Goal: Transaction & Acquisition: Purchase product/service

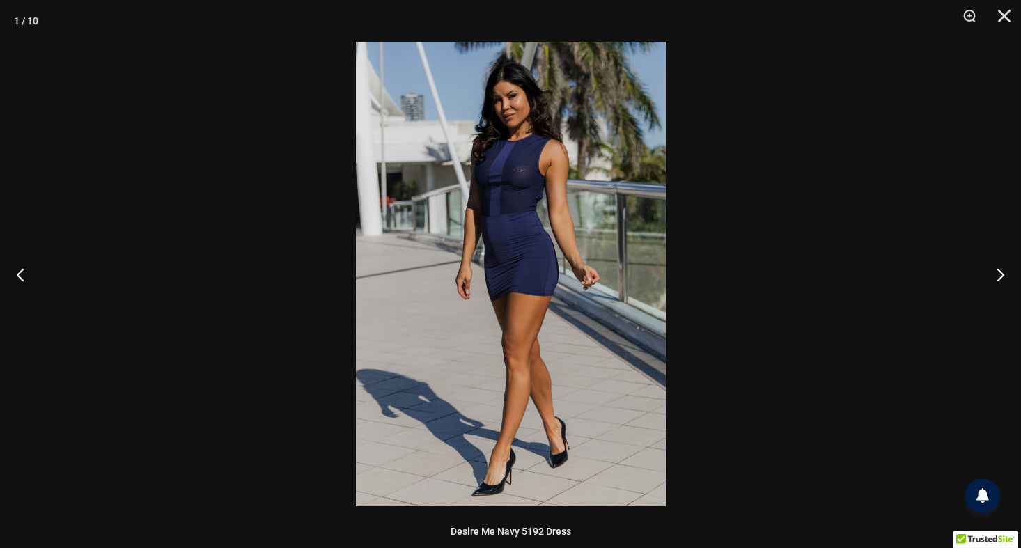
scroll to position [766, 0]
click at [1008, 17] on button "Close" at bounding box center [999, 21] width 35 height 42
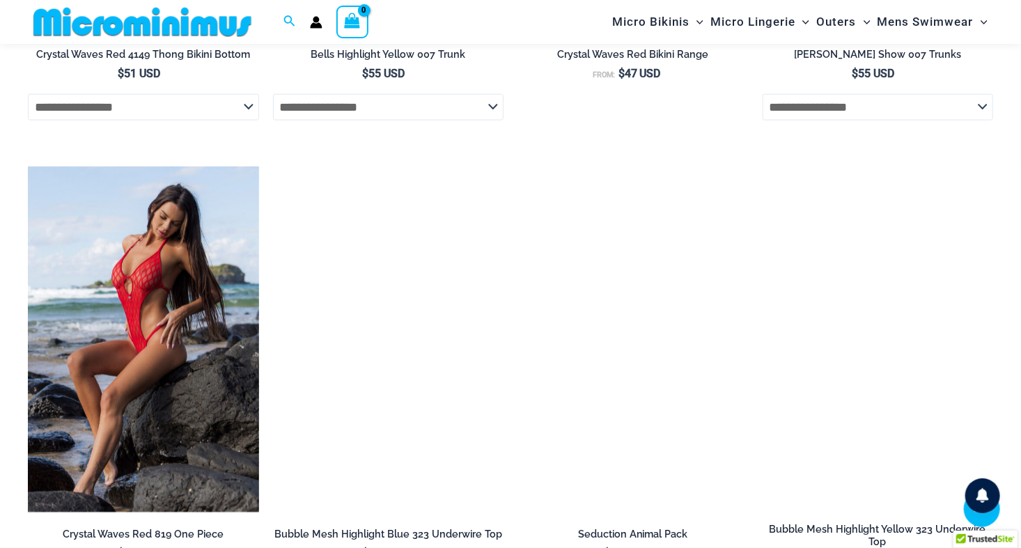
scroll to position [3273, 0]
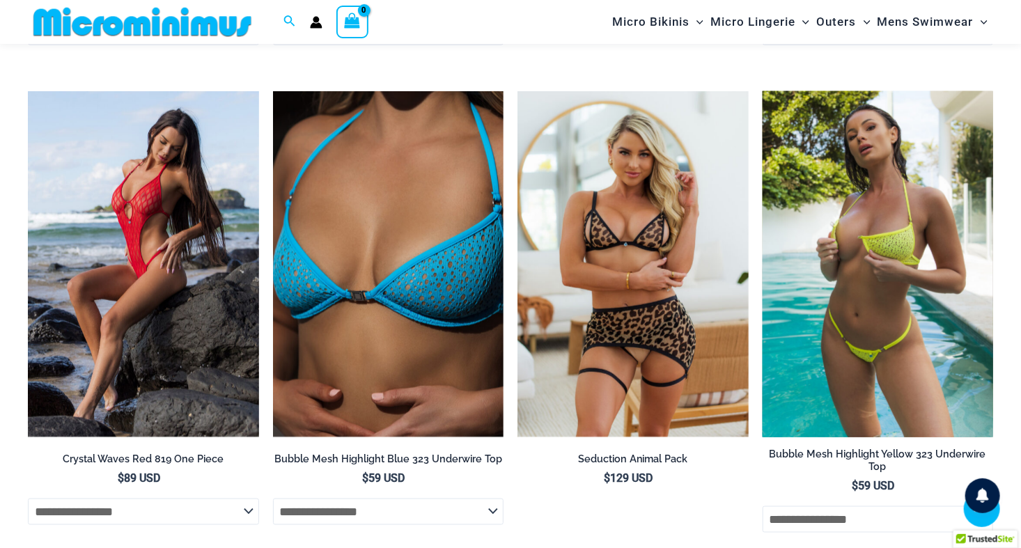
click at [886, 335] on img at bounding box center [878, 264] width 231 height 346
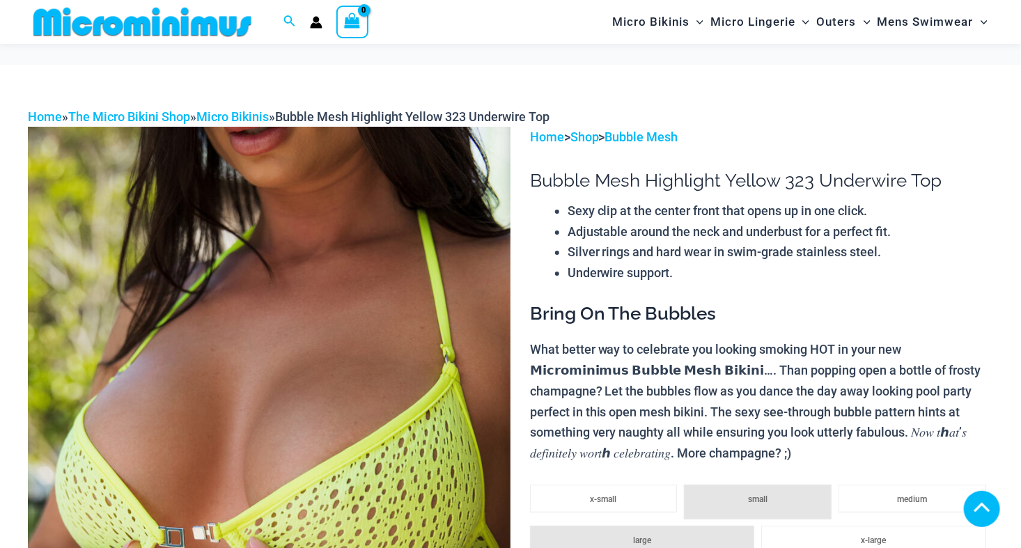
scroll to position [691, 0]
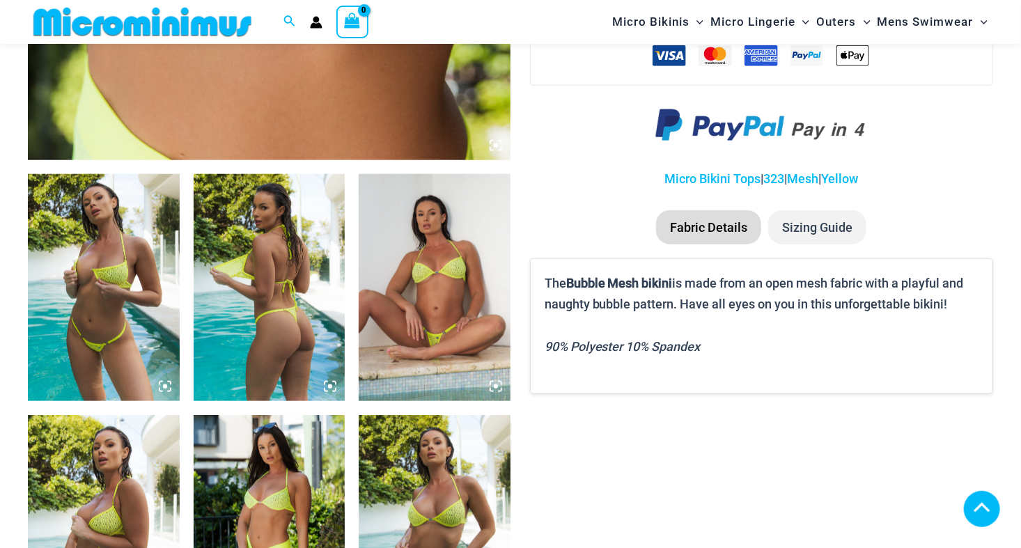
click at [438, 318] on img at bounding box center [435, 287] width 152 height 227
click at [448, 318] on img at bounding box center [435, 287] width 152 height 227
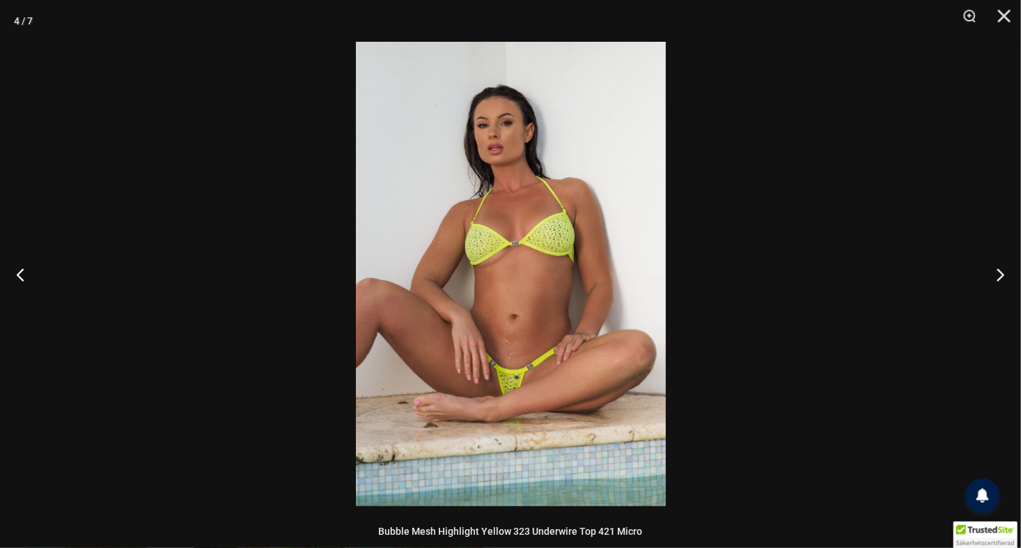
click at [448, 316] on img at bounding box center [511, 274] width 310 height 464
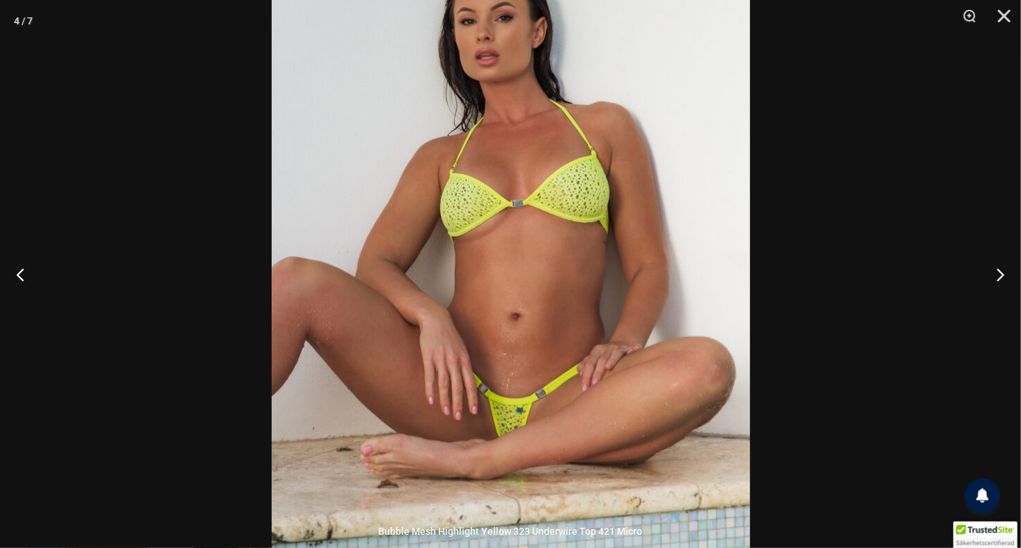
click at [491, 130] on img at bounding box center [511, 250] width 478 height 717
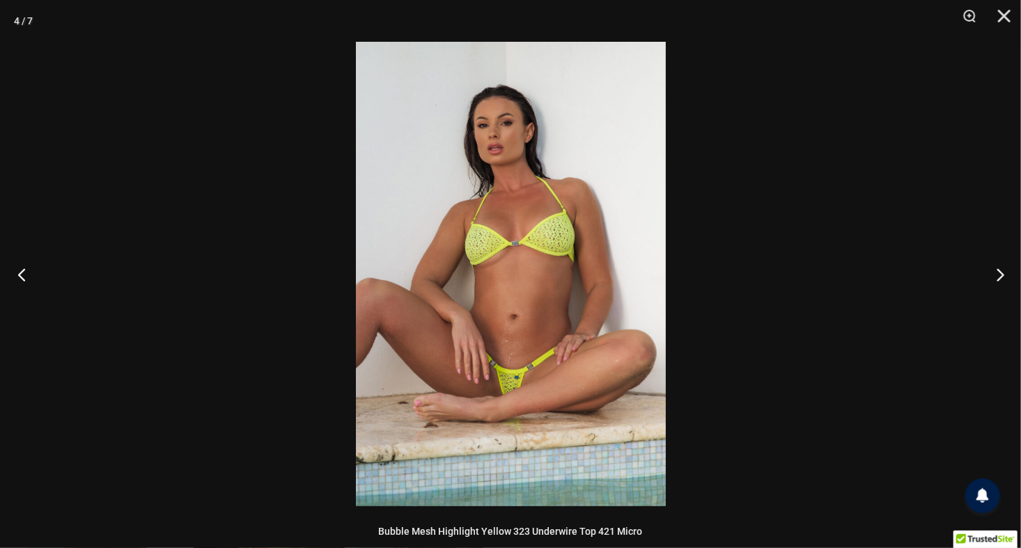
click at [29, 274] on button "Previous" at bounding box center [26, 275] width 52 height 70
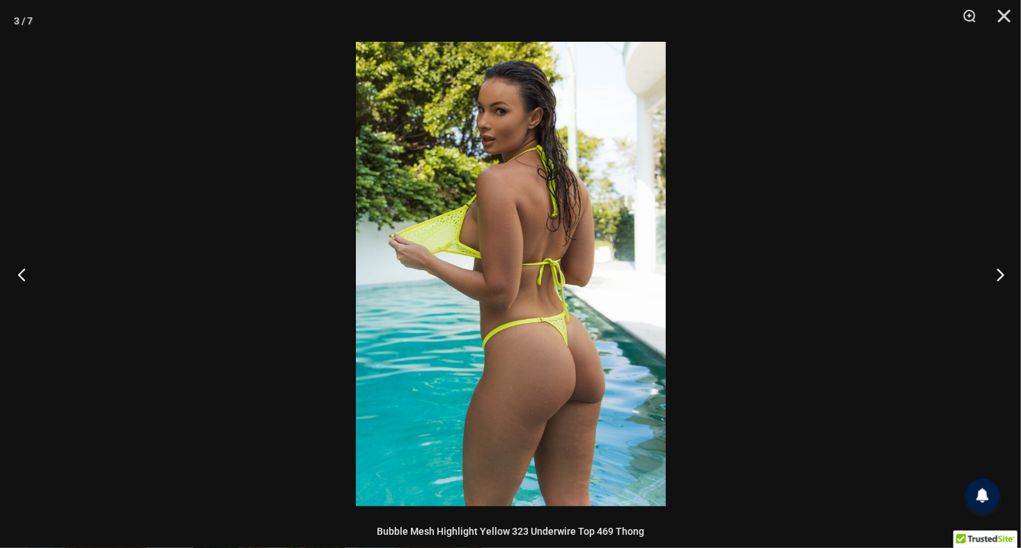
click at [29, 274] on button "Previous" at bounding box center [26, 275] width 52 height 70
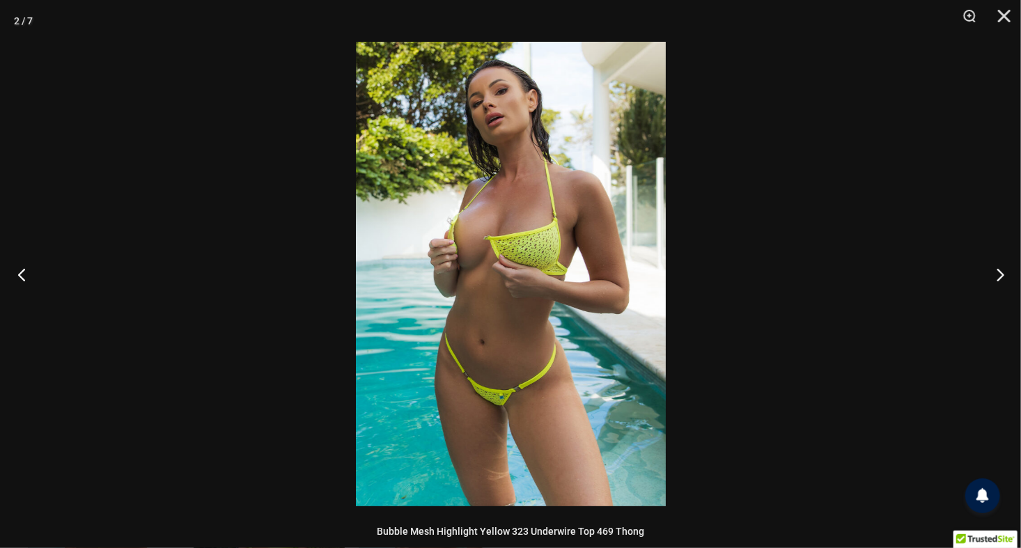
click at [29, 274] on button "Previous" at bounding box center [26, 275] width 52 height 70
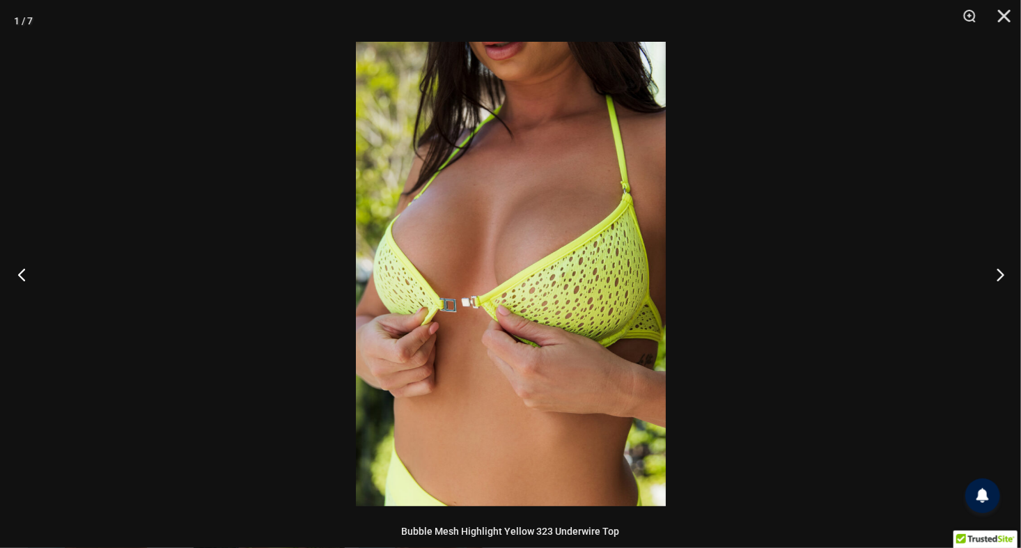
click at [29, 274] on button "Previous" at bounding box center [26, 275] width 52 height 70
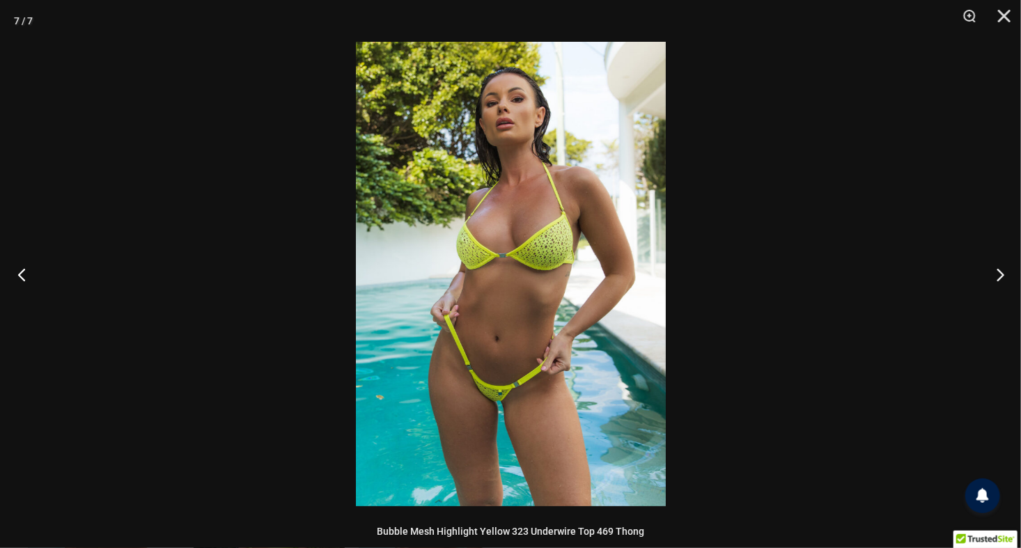
click at [29, 274] on button "Previous" at bounding box center [26, 275] width 52 height 70
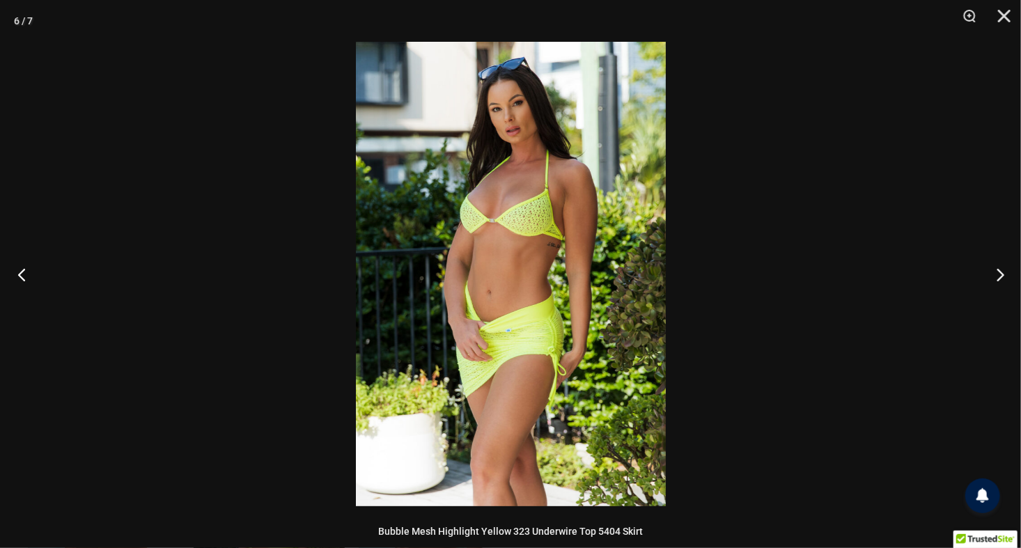
click at [29, 274] on button "Previous" at bounding box center [26, 275] width 52 height 70
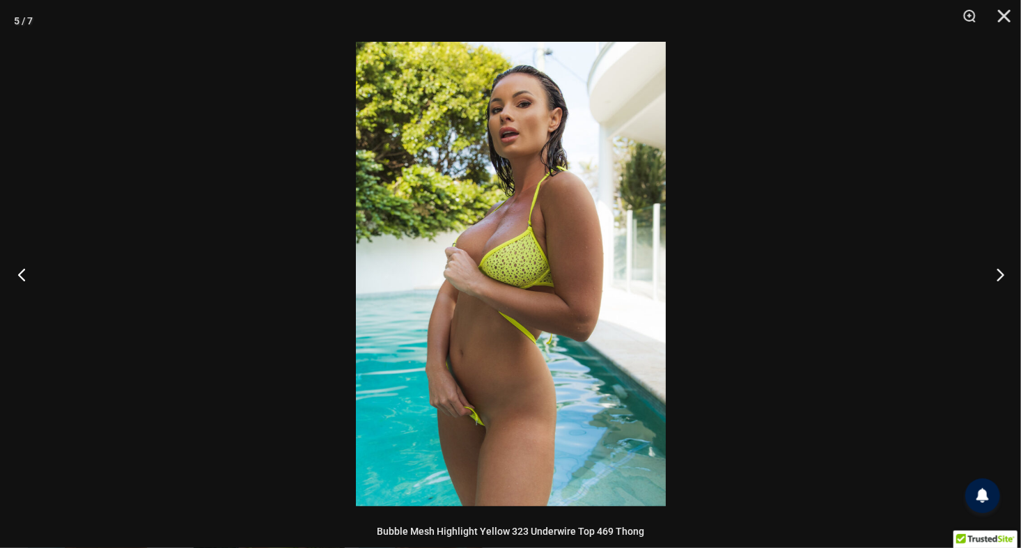
click at [29, 274] on button "Previous" at bounding box center [26, 275] width 52 height 70
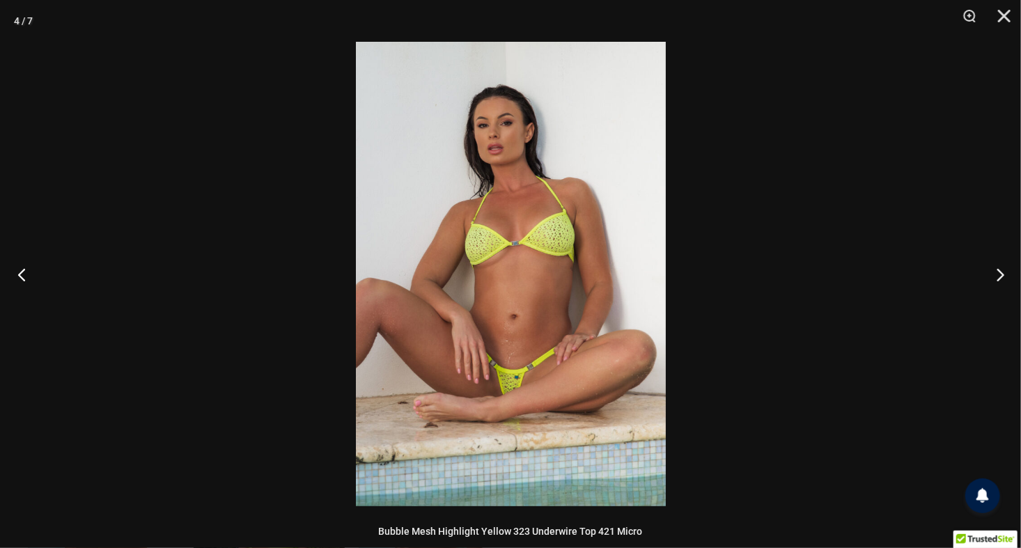
click at [29, 274] on button "Previous" at bounding box center [26, 275] width 52 height 70
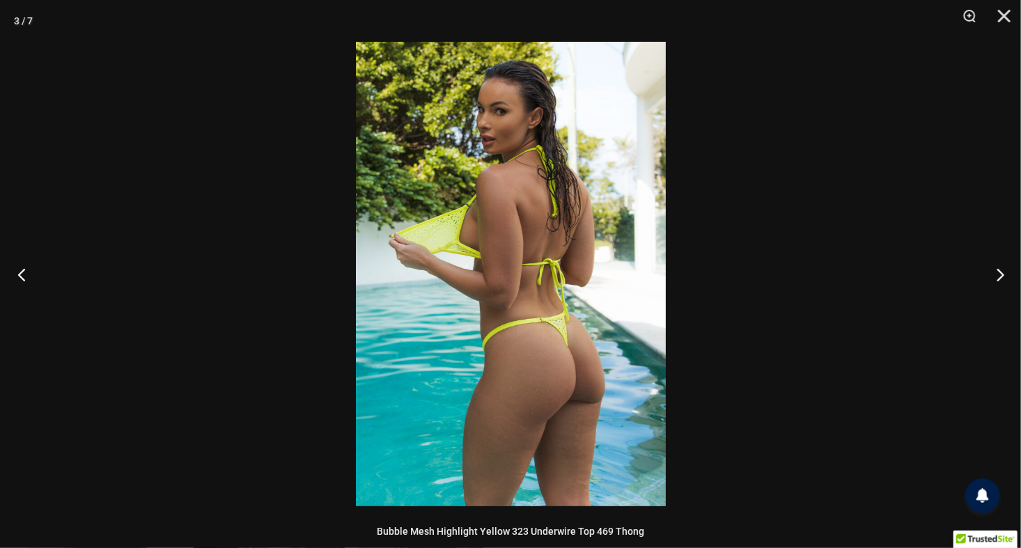
click at [29, 274] on button "Previous" at bounding box center [26, 275] width 52 height 70
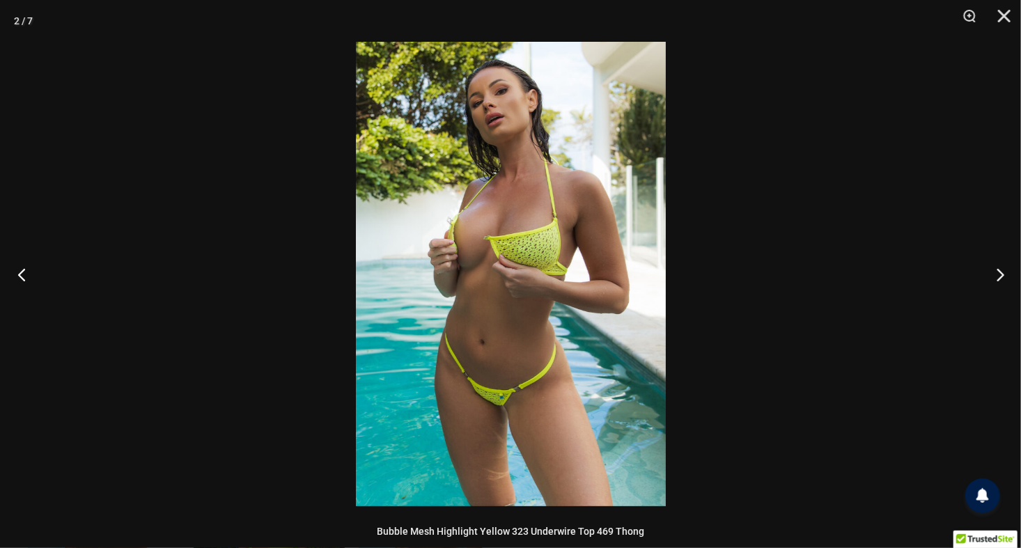
click at [29, 274] on button "Previous" at bounding box center [26, 275] width 52 height 70
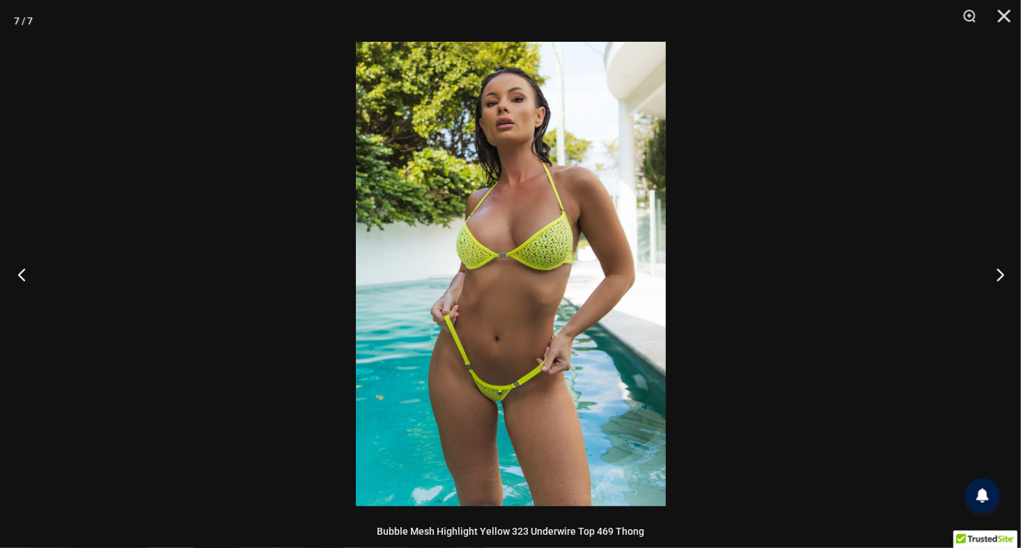
click at [29, 274] on button "Previous" at bounding box center [26, 275] width 52 height 70
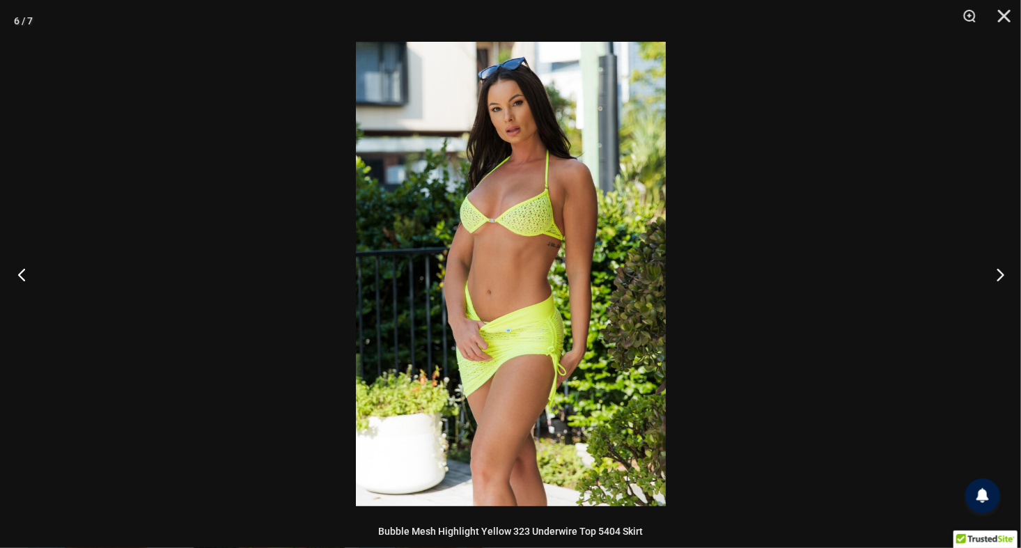
click at [29, 274] on button "Previous" at bounding box center [26, 275] width 52 height 70
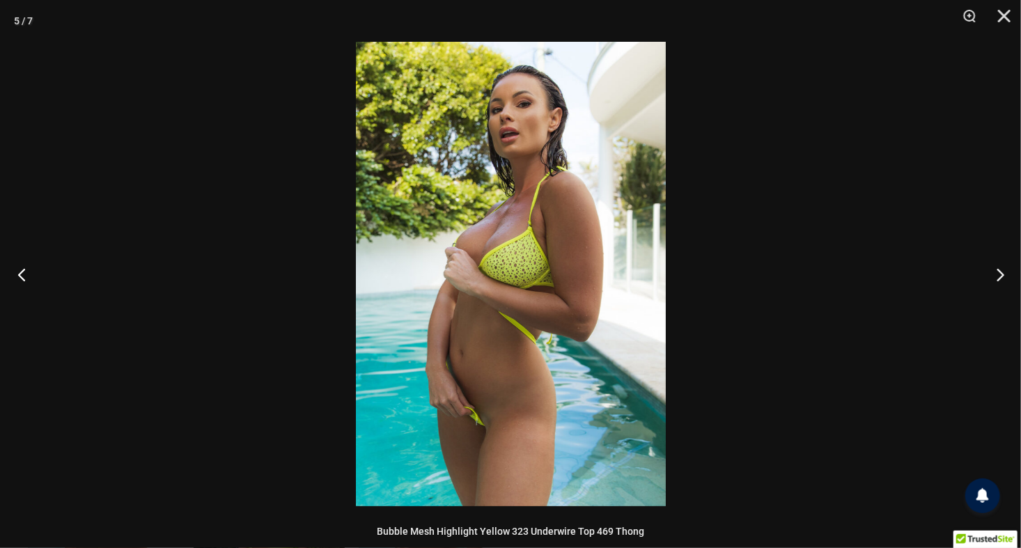
click at [29, 274] on button "Previous" at bounding box center [26, 275] width 52 height 70
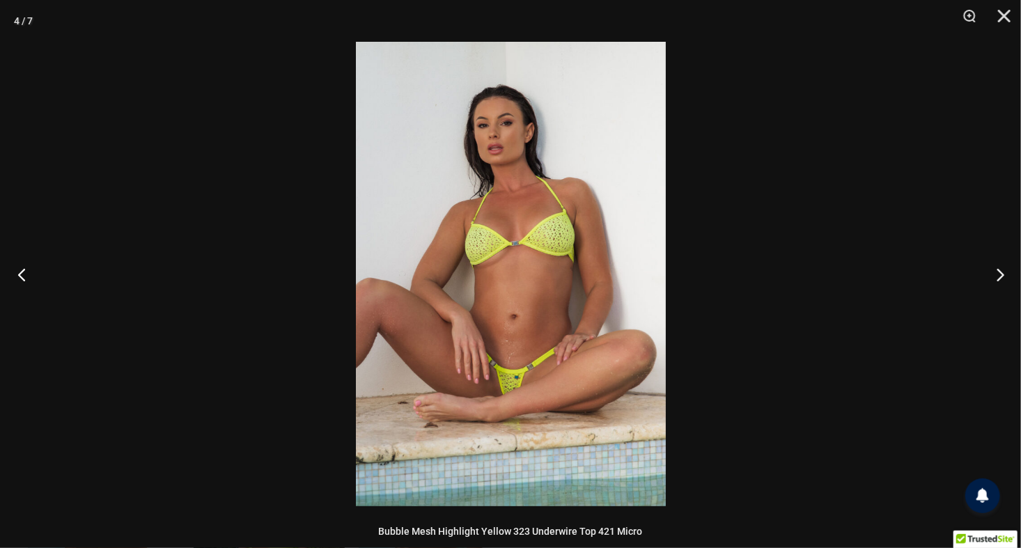
click at [29, 274] on button "Previous" at bounding box center [26, 275] width 52 height 70
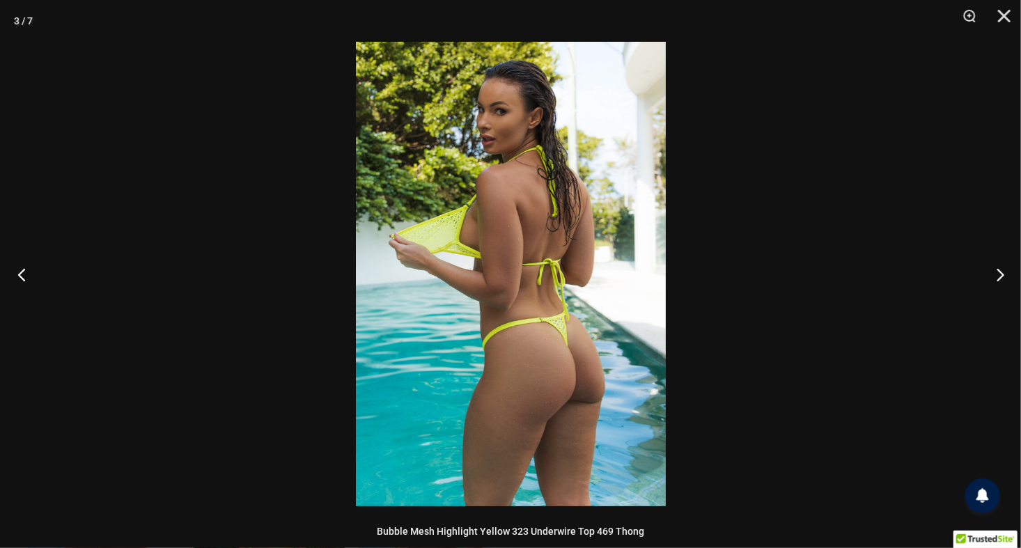
click at [29, 274] on button "Previous" at bounding box center [26, 275] width 52 height 70
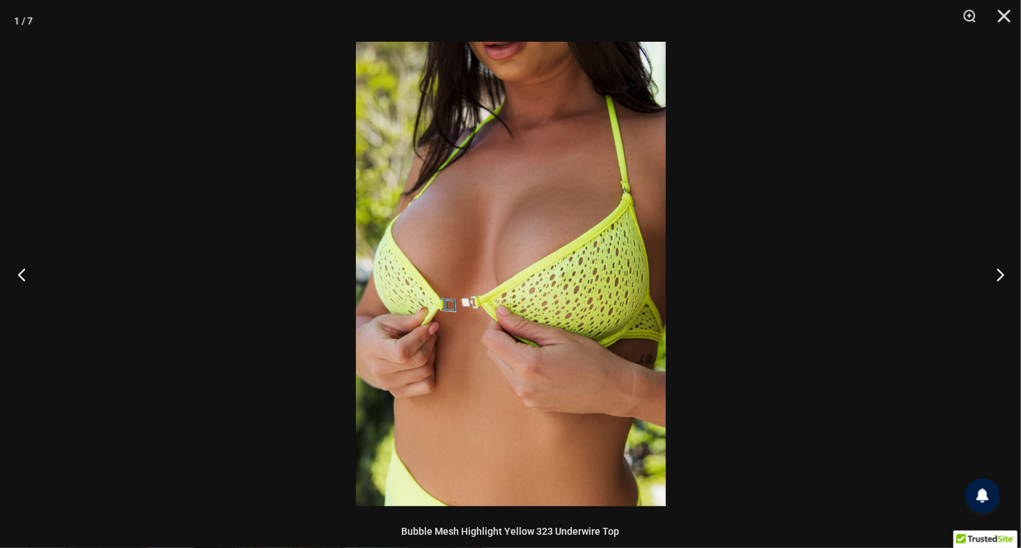
click at [29, 274] on button "Previous" at bounding box center [26, 275] width 52 height 70
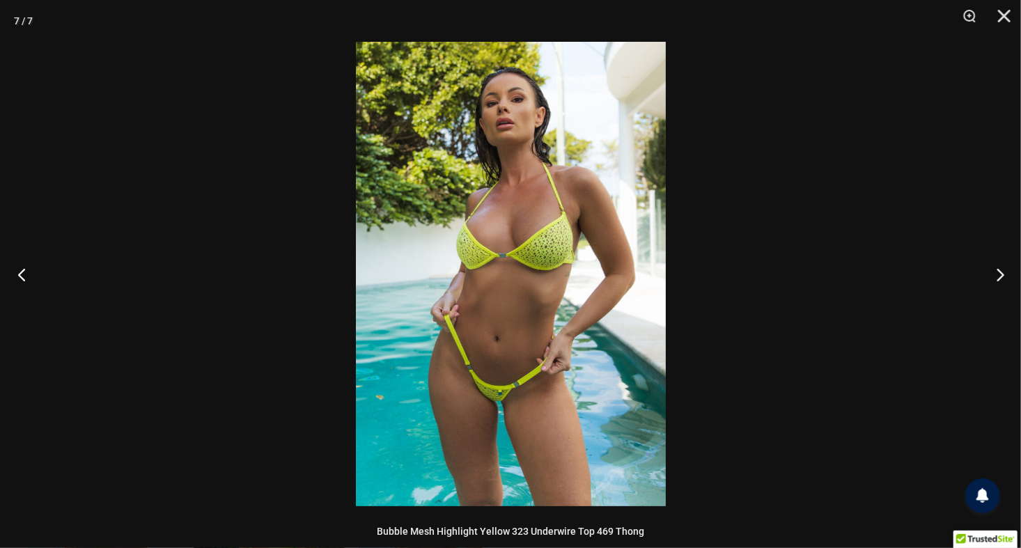
click at [29, 274] on button "Previous" at bounding box center [26, 275] width 52 height 70
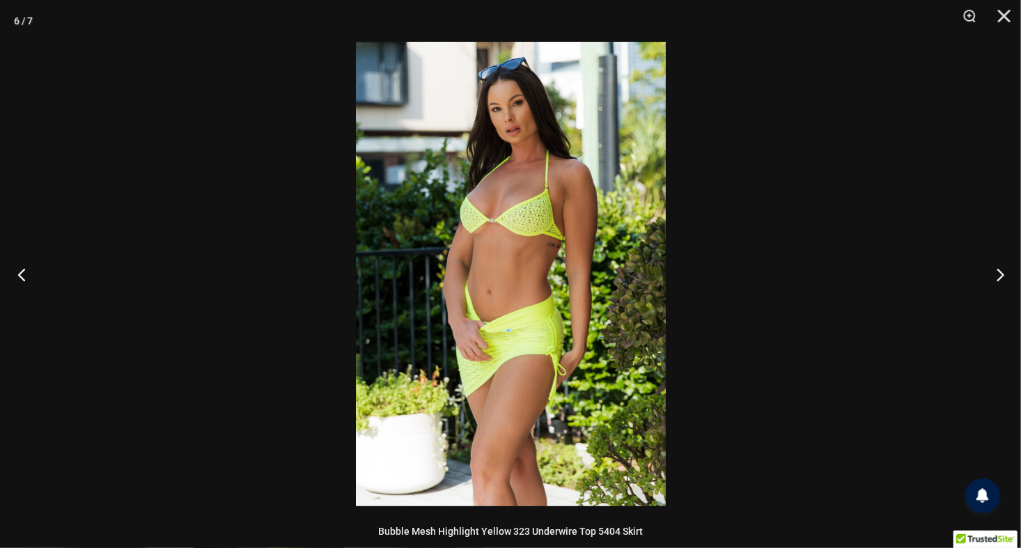
click at [29, 274] on button "Previous" at bounding box center [26, 275] width 52 height 70
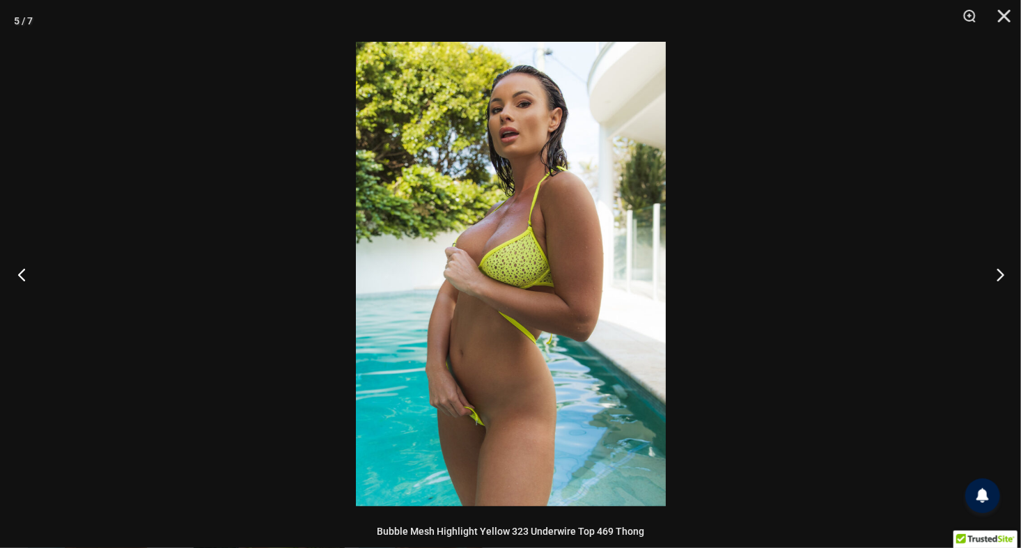
click at [29, 274] on button "Previous" at bounding box center [26, 275] width 52 height 70
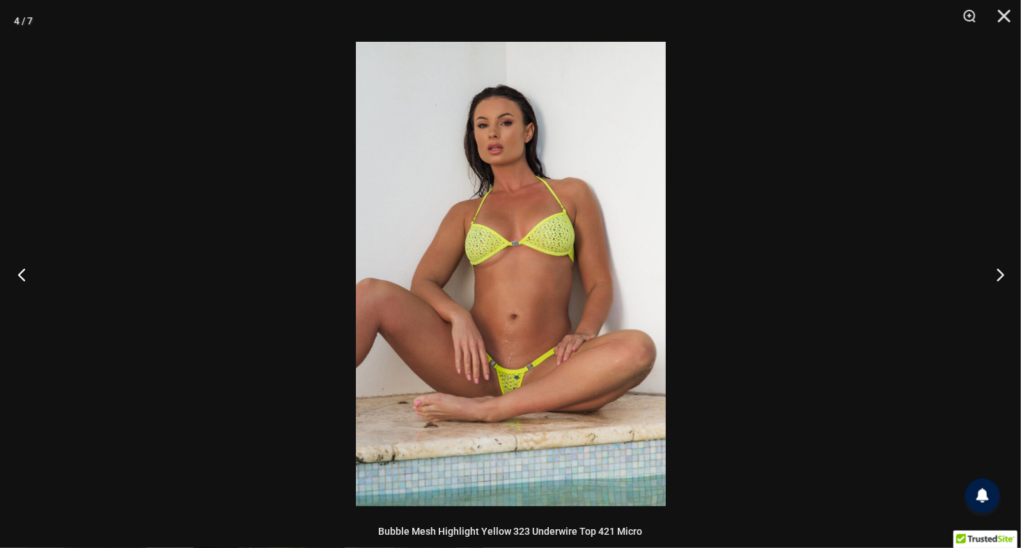
click at [29, 274] on button "Previous" at bounding box center [26, 275] width 52 height 70
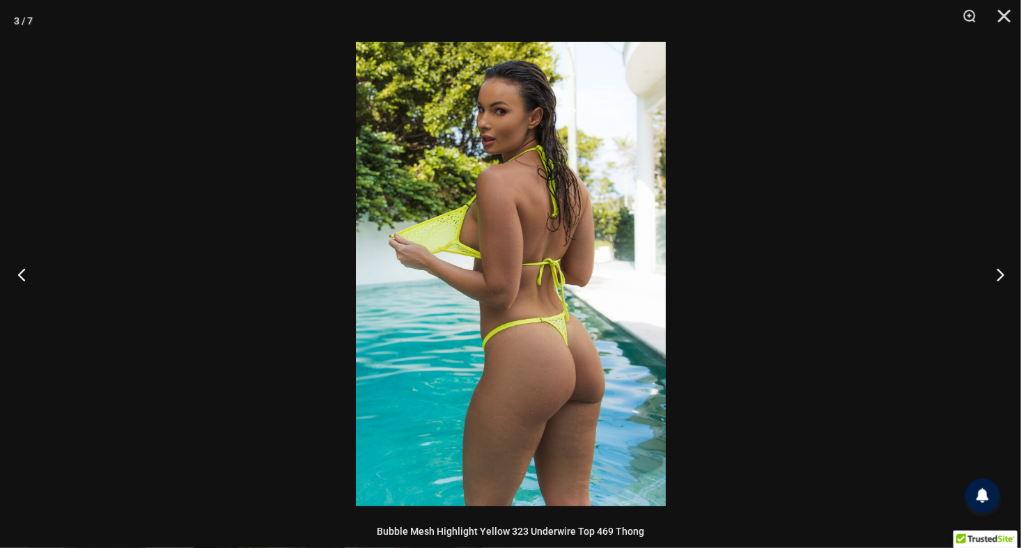
click at [29, 274] on button "Previous" at bounding box center [26, 275] width 52 height 70
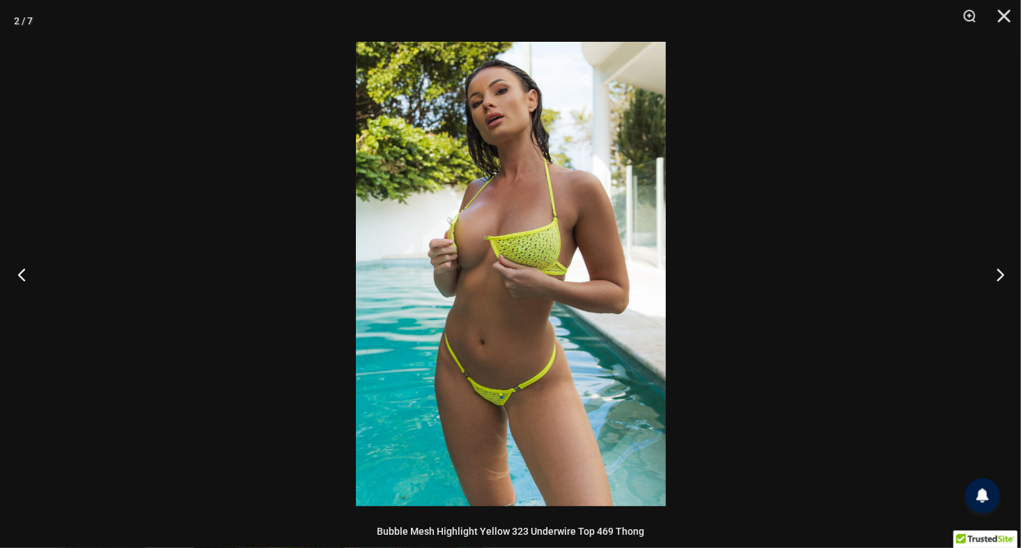
click at [29, 274] on button "Previous" at bounding box center [26, 275] width 52 height 70
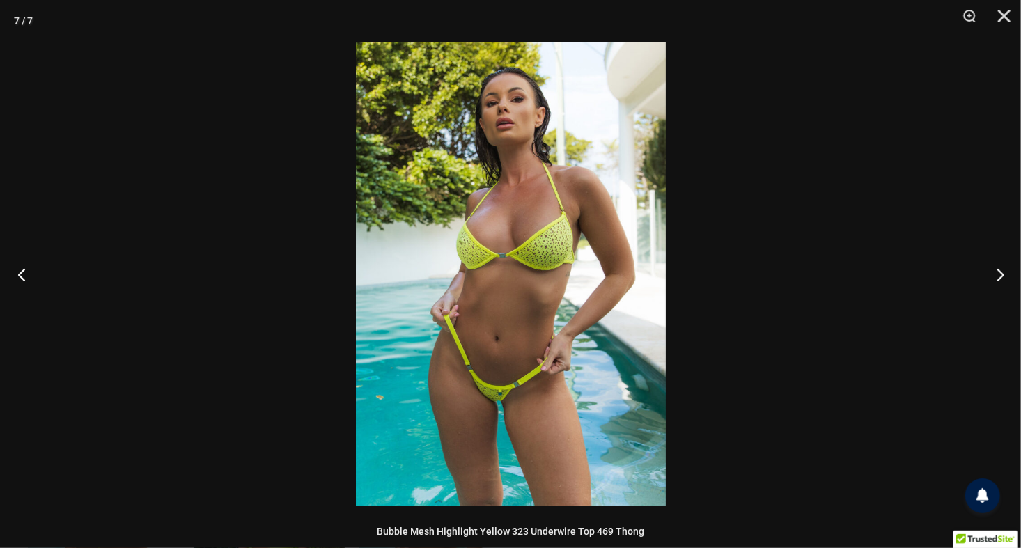
click at [29, 274] on button "Previous" at bounding box center [26, 275] width 52 height 70
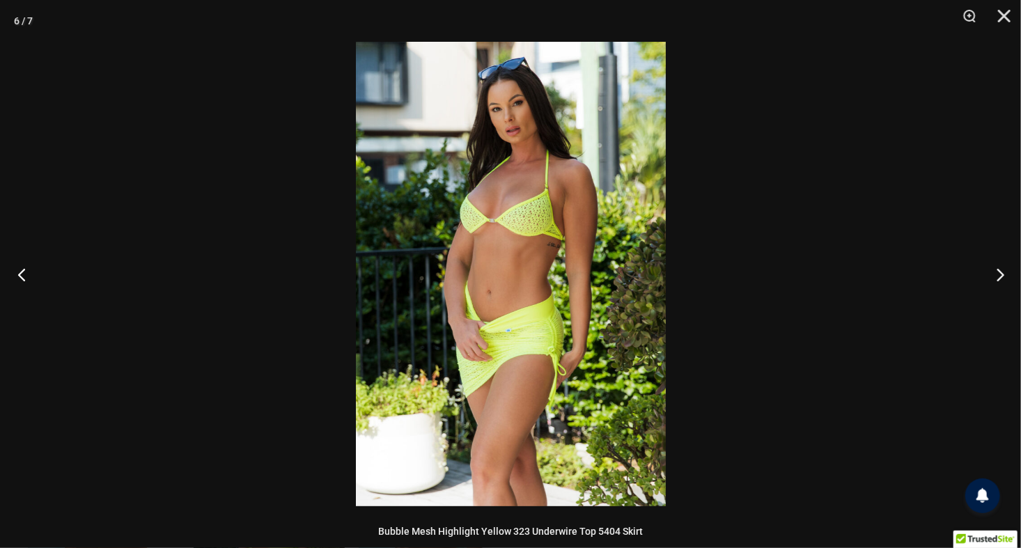
click at [29, 274] on button "Previous" at bounding box center [26, 275] width 52 height 70
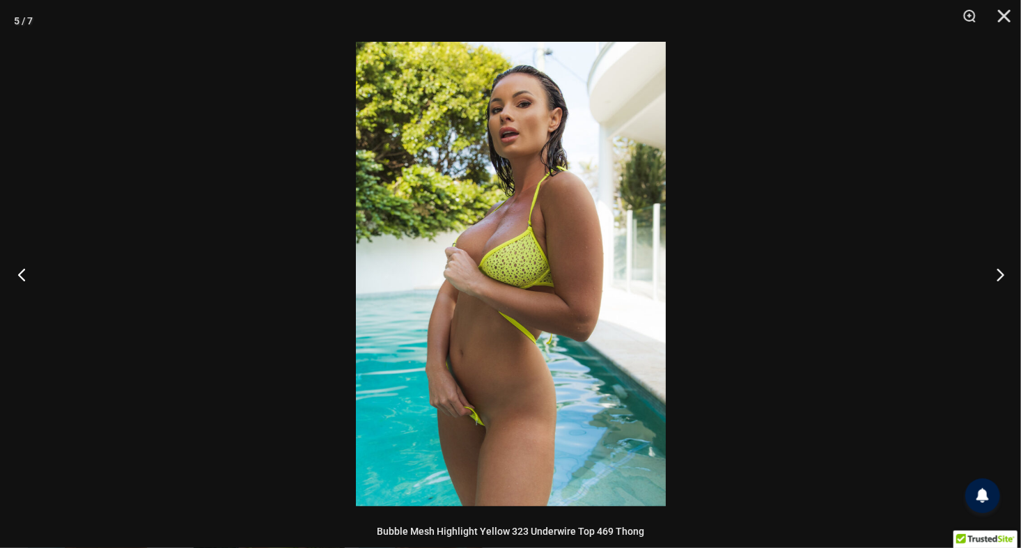
click at [29, 274] on button "Previous" at bounding box center [26, 275] width 52 height 70
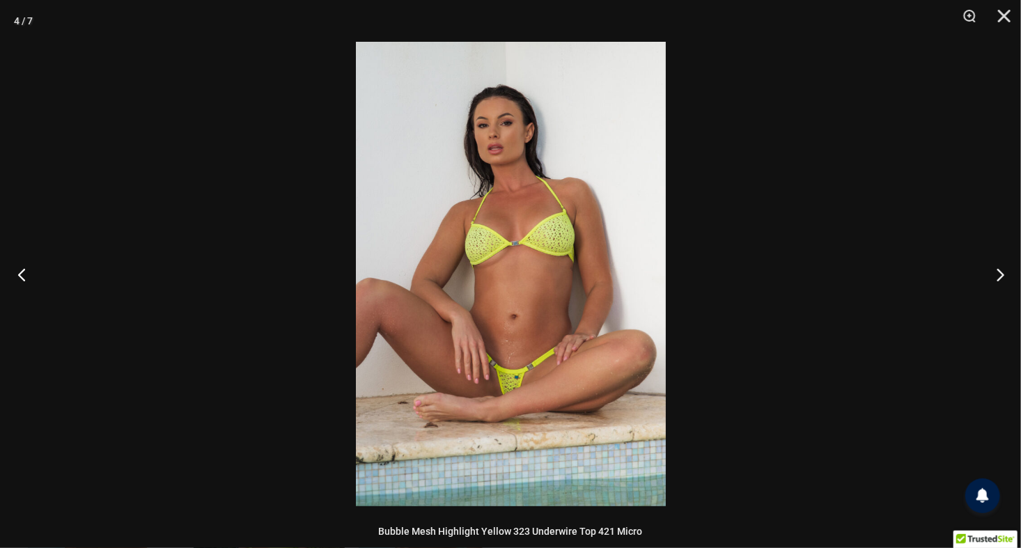
click at [29, 274] on button "Previous" at bounding box center [26, 275] width 52 height 70
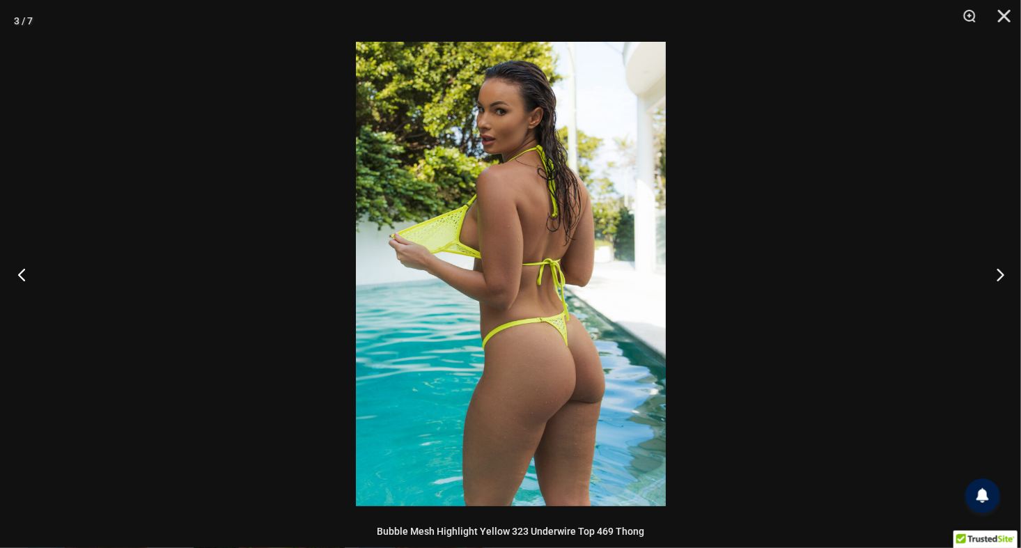
click at [31, 277] on button "Previous" at bounding box center [26, 275] width 52 height 70
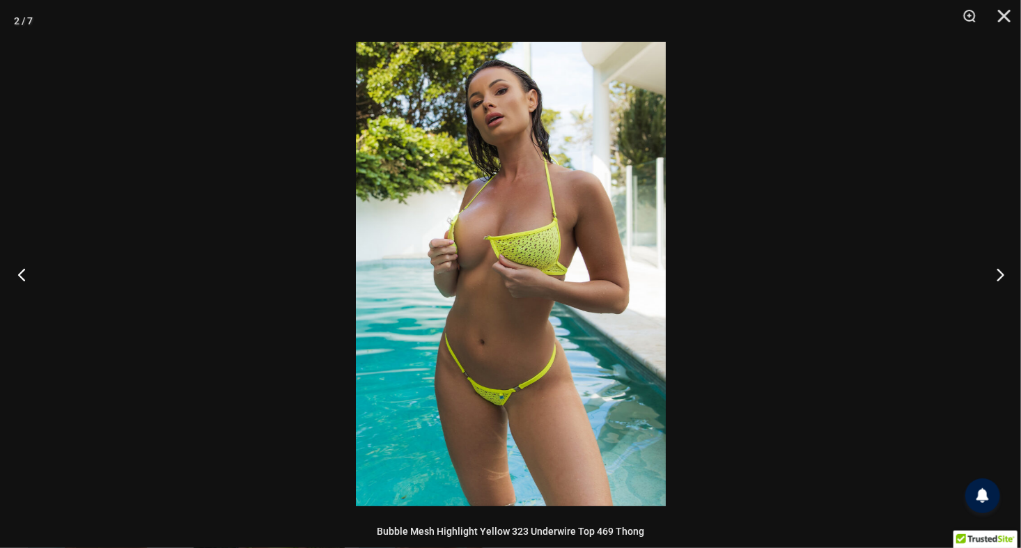
click at [31, 277] on button "Previous" at bounding box center [26, 275] width 52 height 70
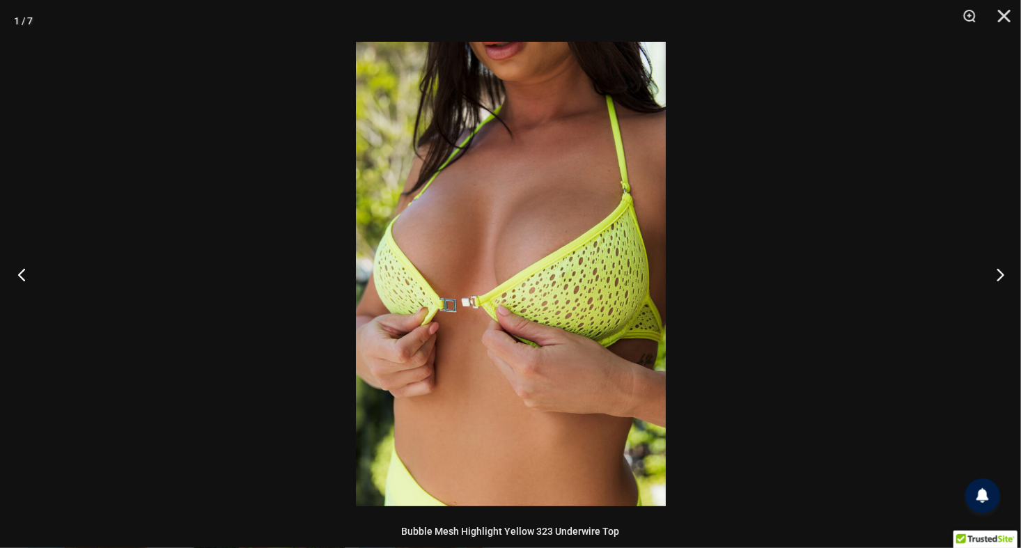
click at [31, 277] on button "Previous" at bounding box center [26, 275] width 52 height 70
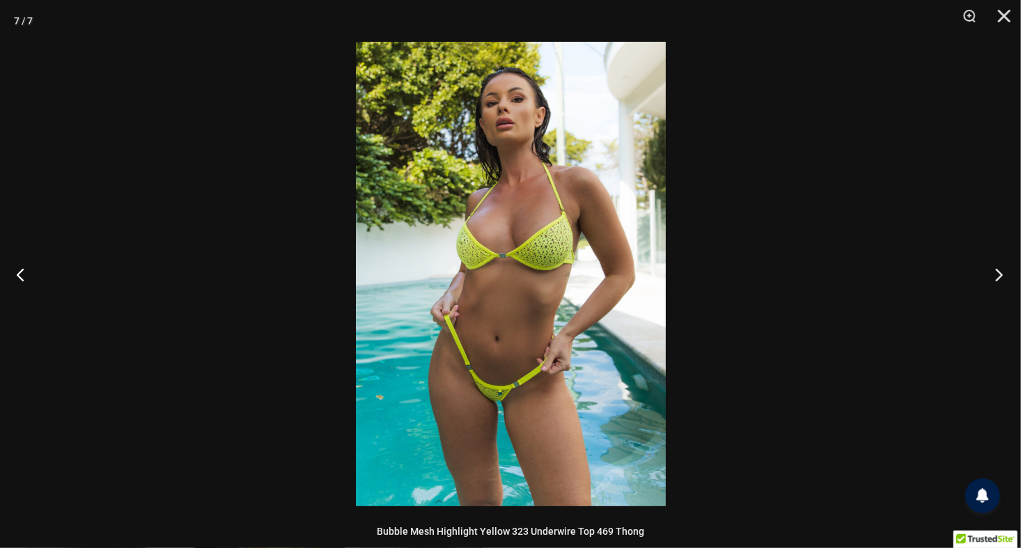
click at [995, 276] on button "Next" at bounding box center [995, 275] width 52 height 70
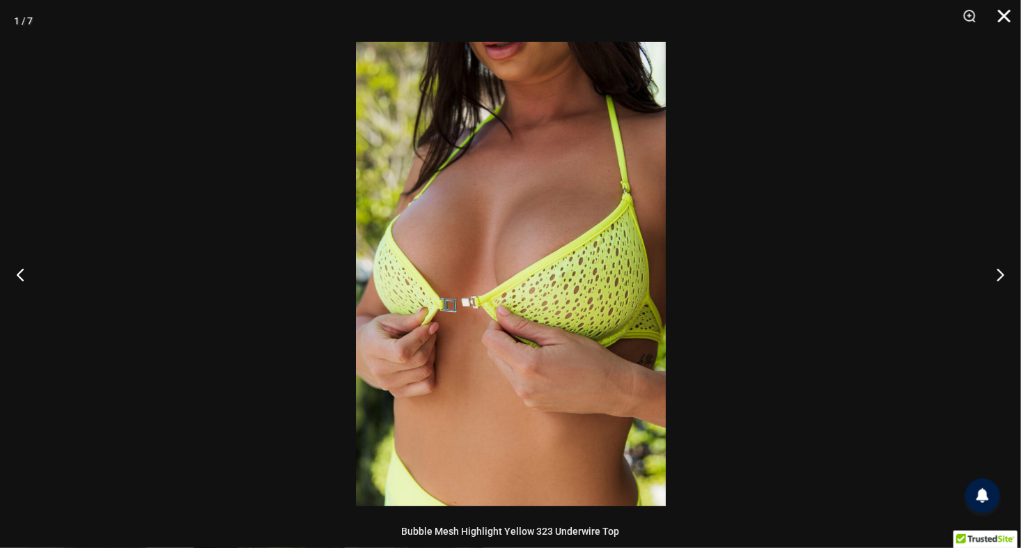
click at [1001, 20] on button "Close" at bounding box center [999, 21] width 35 height 42
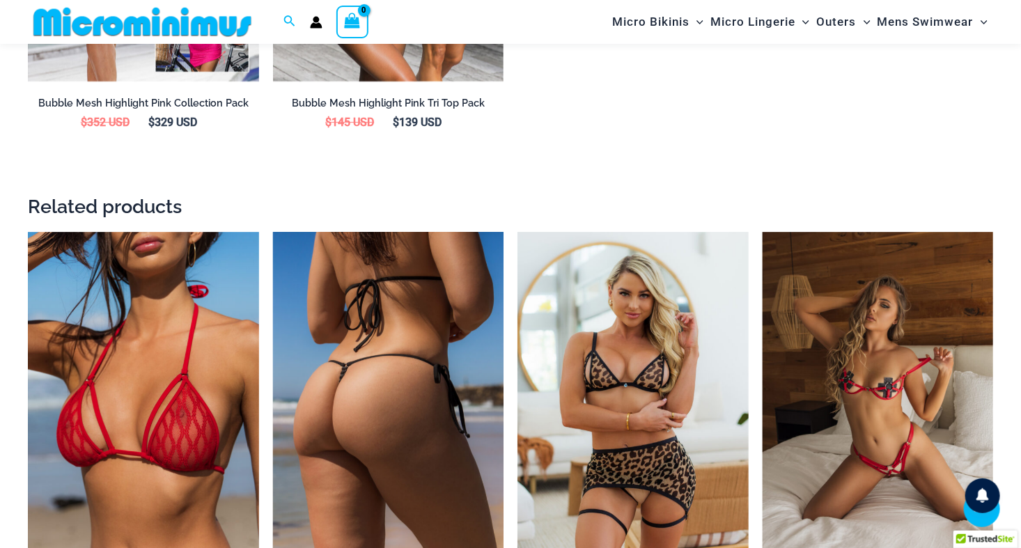
scroll to position [2362, 0]
